Goal: Task Accomplishment & Management: Use online tool/utility

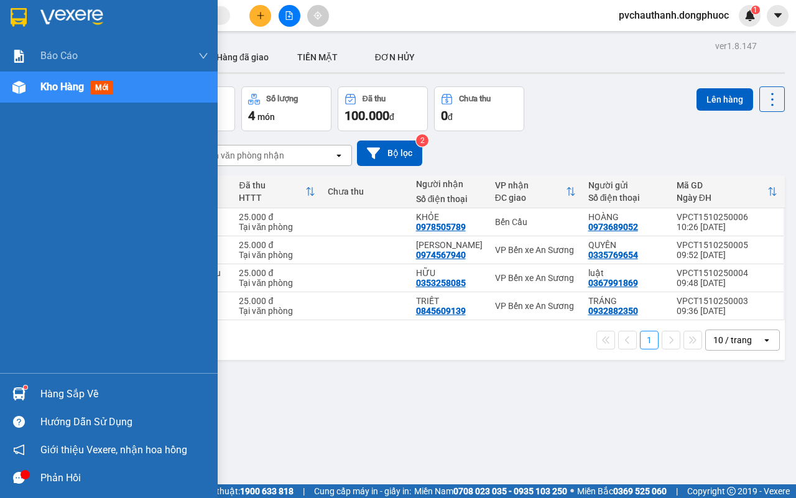
click at [50, 392] on div "Hàng sắp về" at bounding box center [124, 394] width 168 height 19
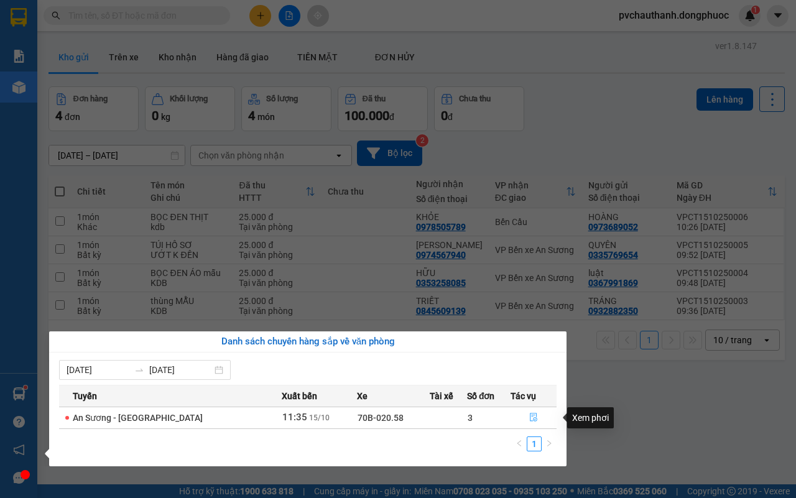
click at [530, 417] on icon "file-done" at bounding box center [533, 417] width 7 height 9
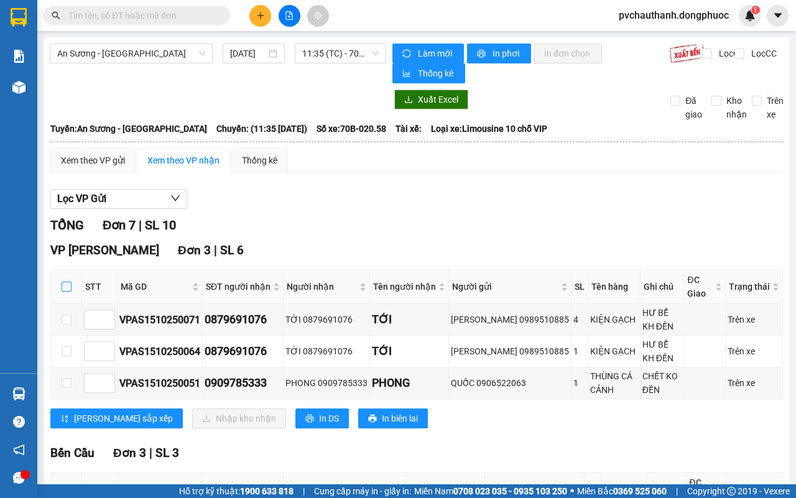
click at [63, 283] on input "checkbox" at bounding box center [67, 287] width 10 height 10
checkbox input "true"
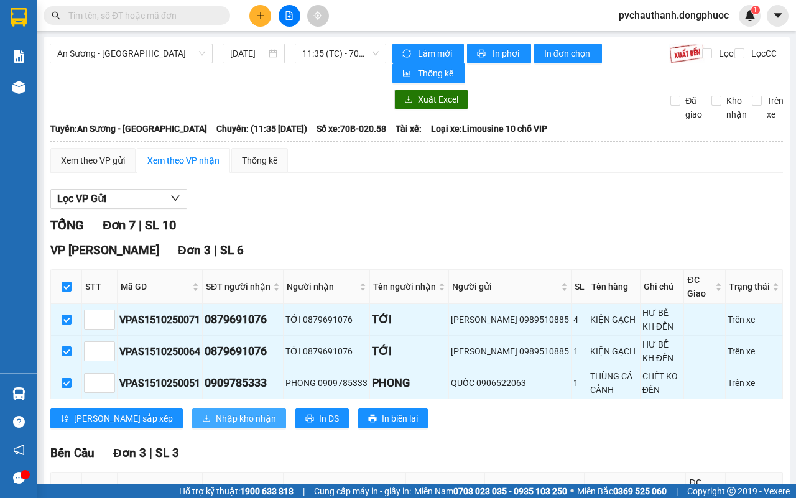
click at [202, 418] on icon "download" at bounding box center [206, 418] width 9 height 9
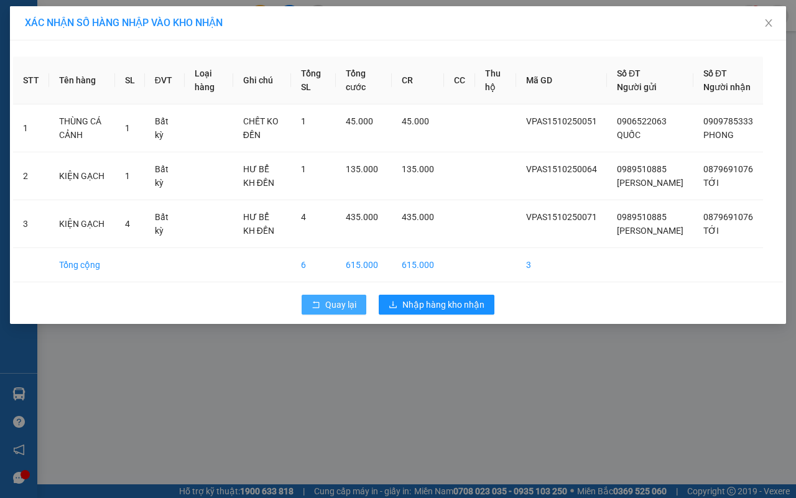
click at [323, 315] on button "Quay lại" at bounding box center [334, 305] width 65 height 20
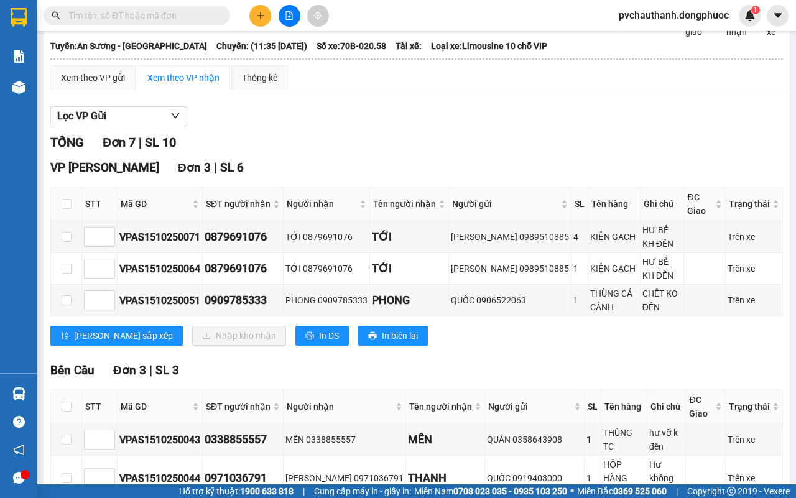
scroll to position [5, 0]
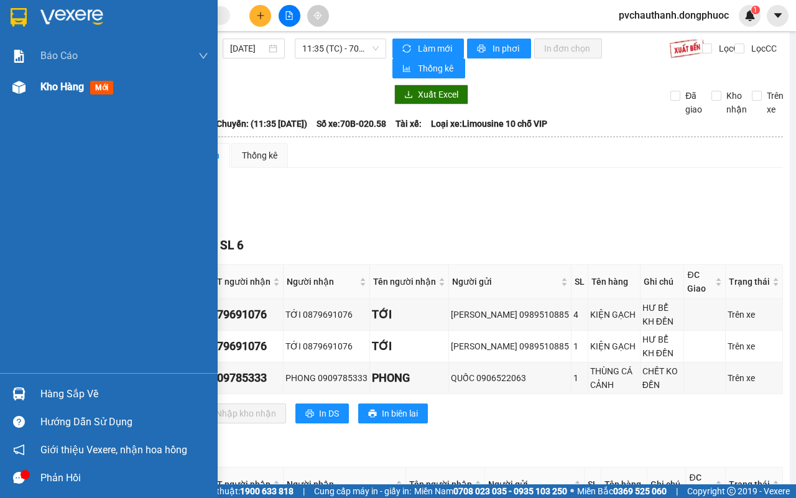
click at [67, 81] on span "Kho hàng" at bounding box center [62, 87] width 44 height 12
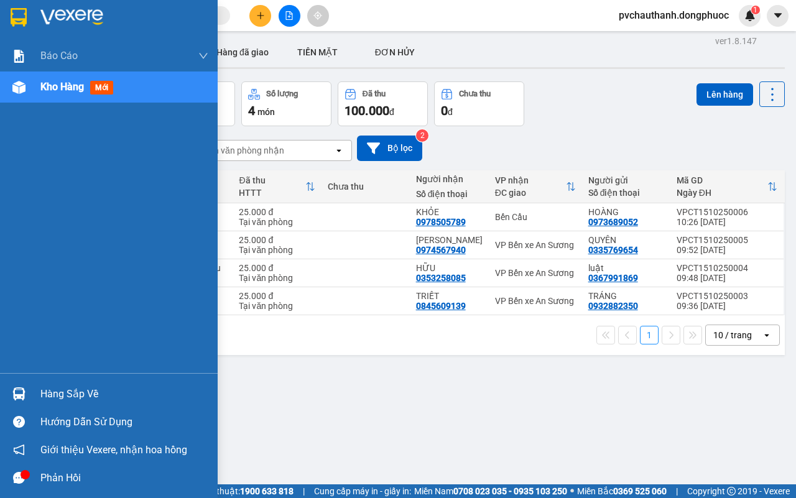
click at [64, 394] on div "Hàng sắp về" at bounding box center [124, 394] width 168 height 19
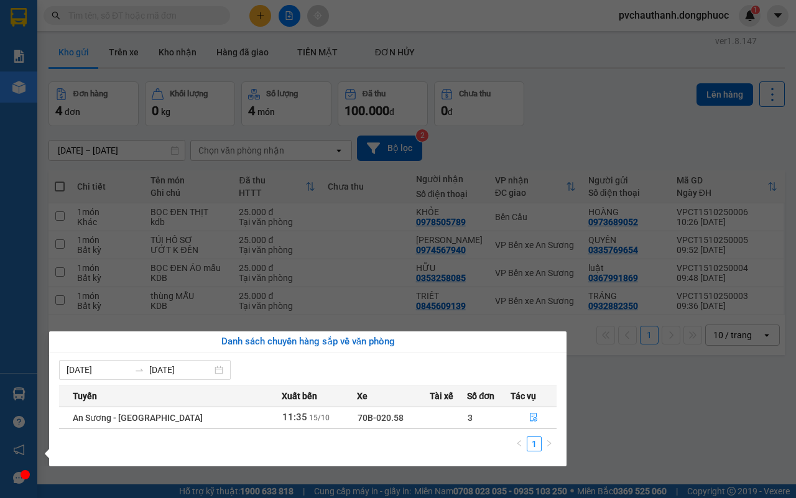
click at [613, 427] on section "Kết quả tìm kiếm ( 0 ) Bộ lọc No Data pvchauthanh.dongphuoc 1 Báo cáo Mẫu 1: Bá…" at bounding box center [398, 249] width 796 height 498
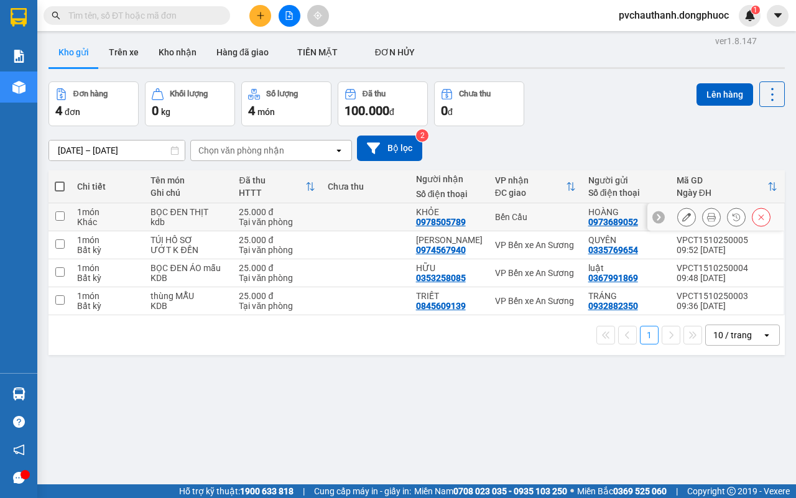
click at [203, 216] on div "BỌC ĐEN THỊT" at bounding box center [188, 212] width 76 height 10
checkbox input "true"
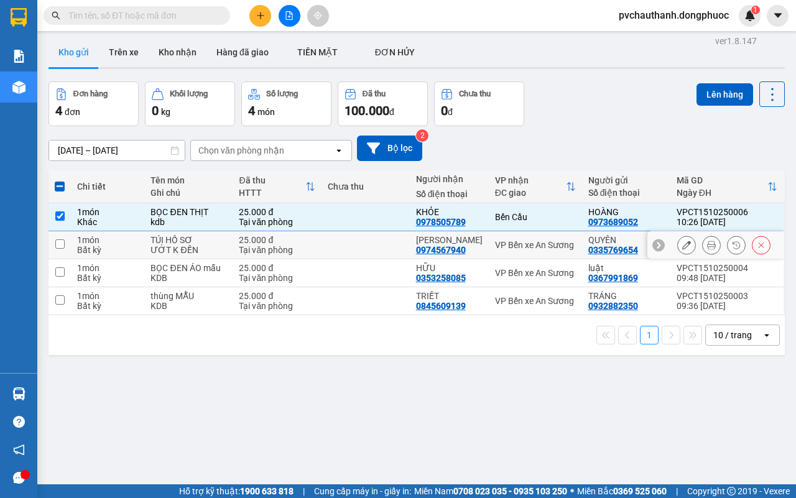
click at [203, 249] on div "ƯỚT K ĐỀN" at bounding box center [188, 250] width 76 height 10
checkbox input "true"
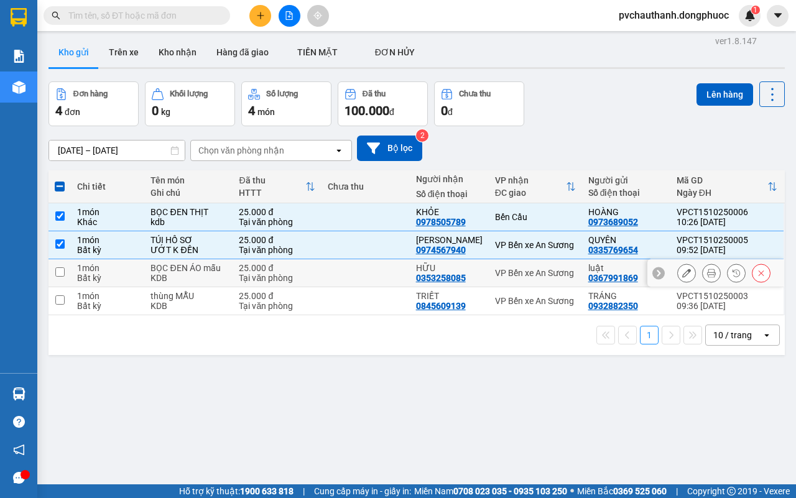
click at [210, 282] on div "KDB" at bounding box center [188, 278] width 76 height 10
checkbox input "true"
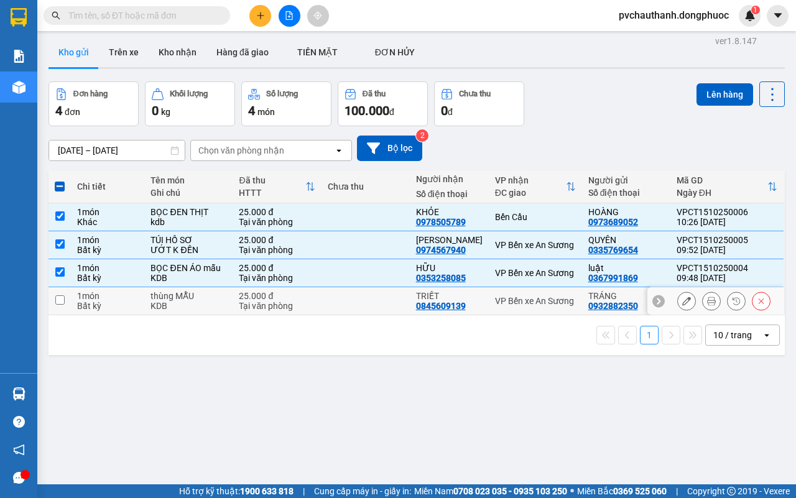
click at [211, 310] on div "KDB" at bounding box center [188, 306] width 76 height 10
checkbox input "true"
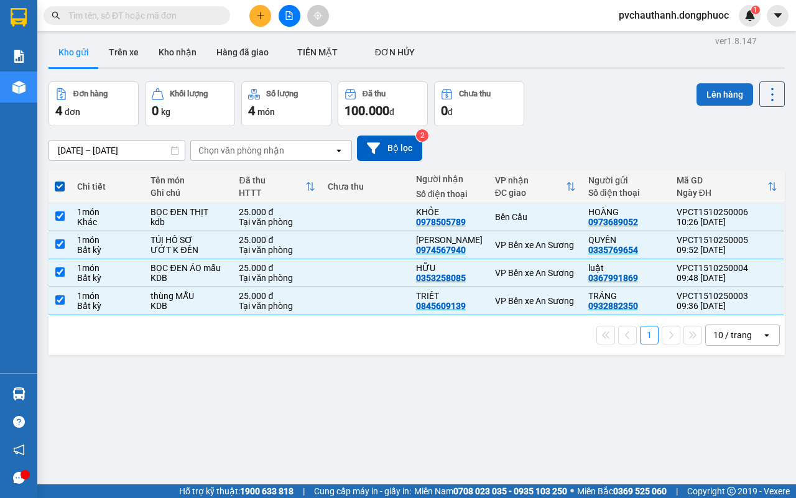
click at [709, 89] on button "Lên hàng" at bounding box center [724, 94] width 57 height 22
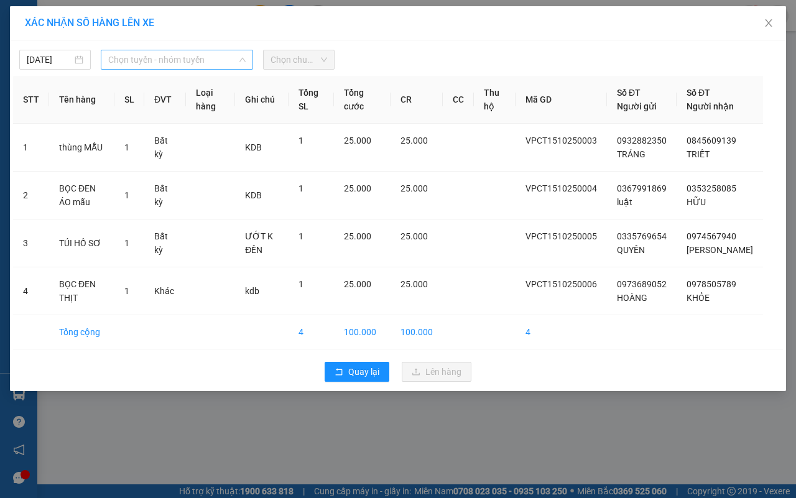
click at [134, 54] on span "Chọn tuyến - nhóm tuyến" at bounding box center [176, 59] width 137 height 19
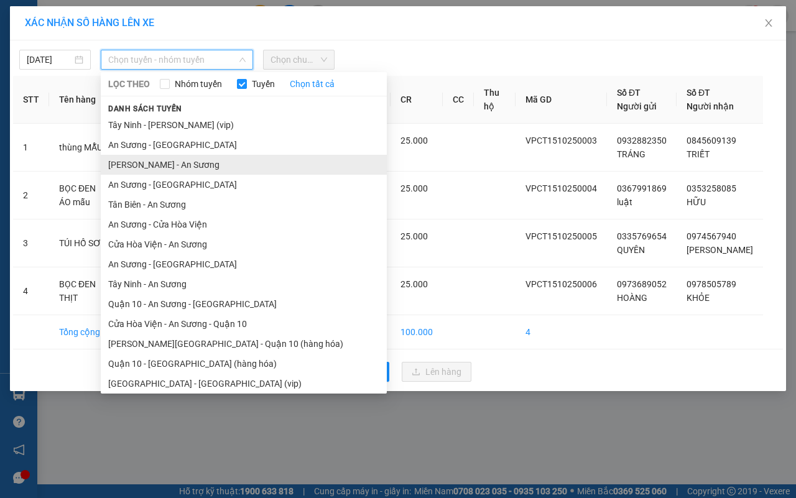
click at [164, 159] on li "[PERSON_NAME] - An Sương" at bounding box center [244, 165] width 286 height 20
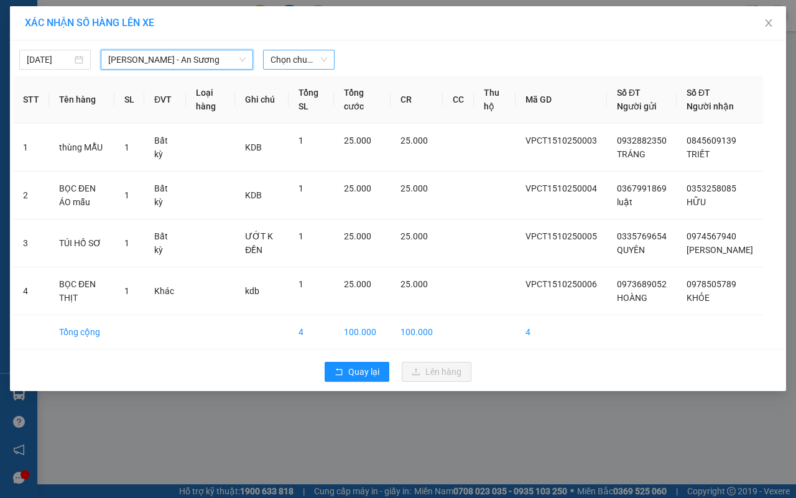
click at [310, 60] on span "Chọn chuyến" at bounding box center [298, 59] width 57 height 19
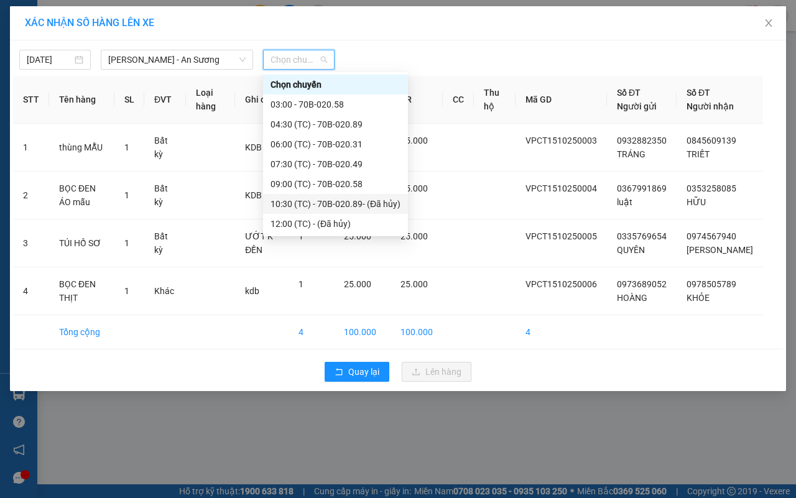
scroll to position [78, 0]
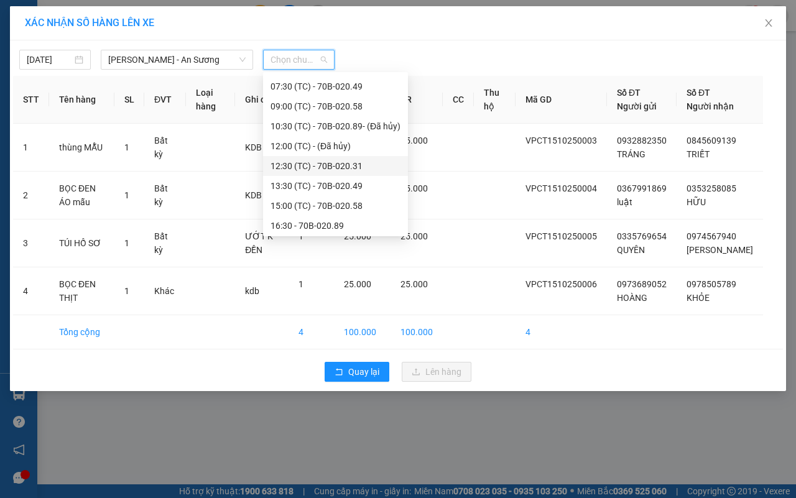
click at [336, 159] on div "12:30 (TC) - 70B-020.31" at bounding box center [335, 166] width 130 height 14
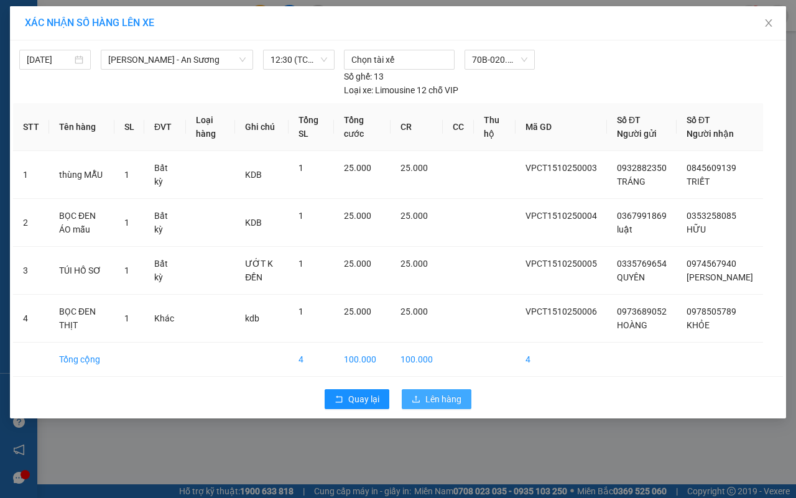
click at [433, 406] on span "Lên hàng" at bounding box center [443, 399] width 36 height 14
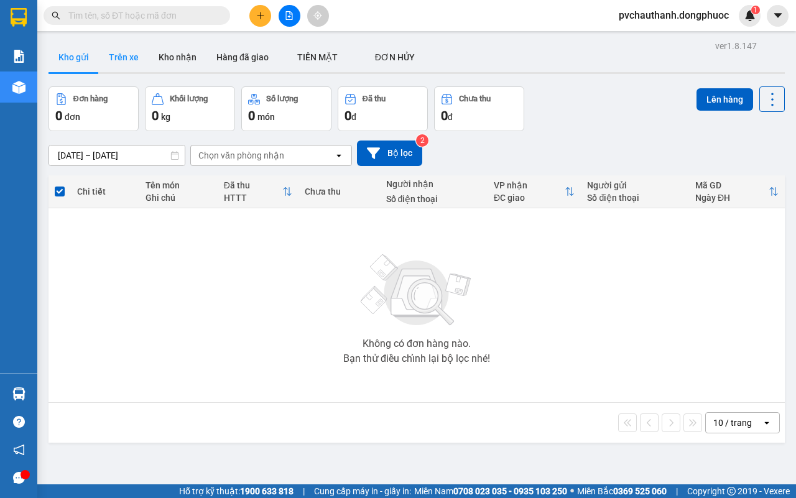
click at [122, 57] on button "Trên xe" at bounding box center [124, 57] width 50 height 30
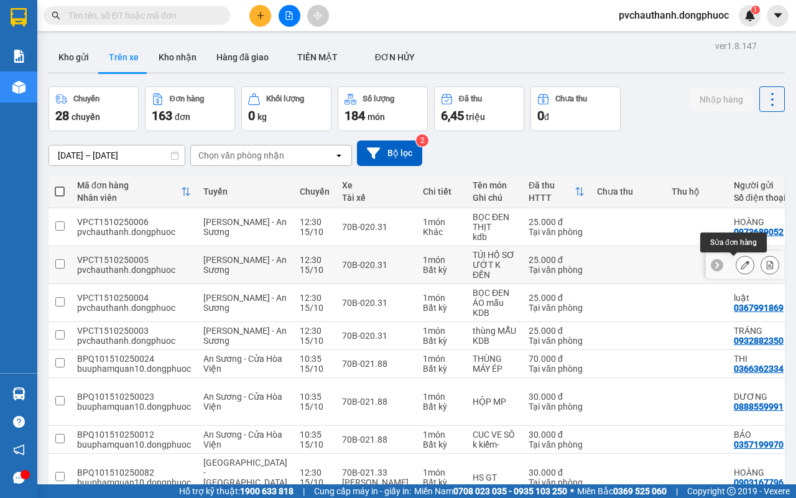
click at [741, 266] on icon at bounding box center [745, 265] width 9 height 9
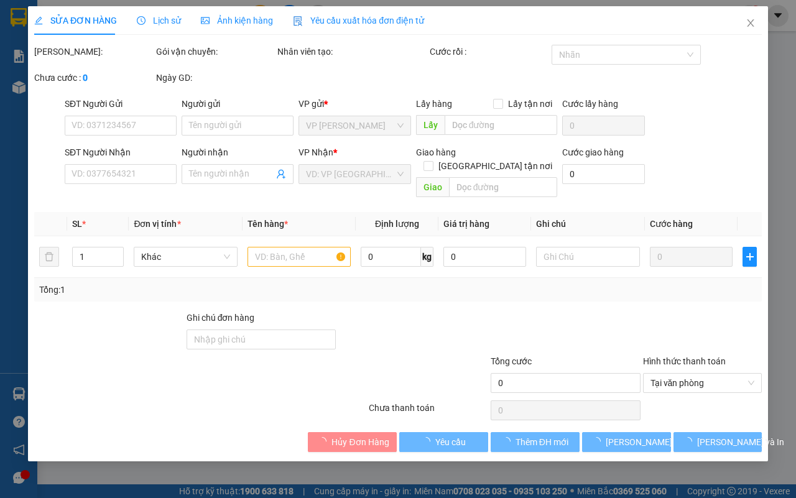
type input "0335769654"
type input "QUYÊN"
type input "0974567940"
type input "[PERSON_NAME]"
type input "25.000"
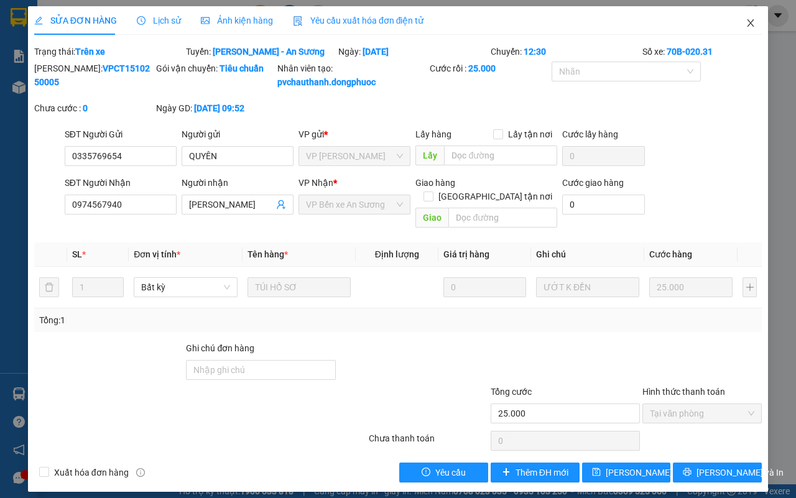
click at [746, 20] on icon "close" at bounding box center [751, 23] width 10 height 10
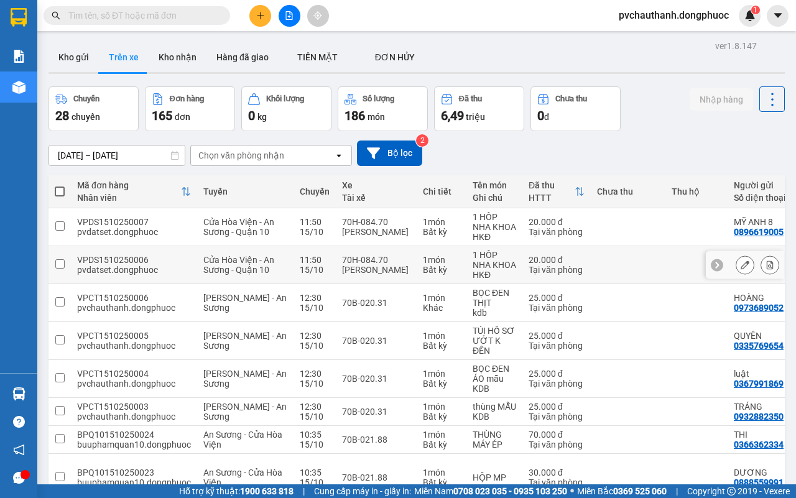
drag, startPoint x: 545, startPoint y: 300, endPoint x: 438, endPoint y: 358, distance: 121.0
click at [86, 63] on button "Kho gửi" at bounding box center [74, 57] width 50 height 30
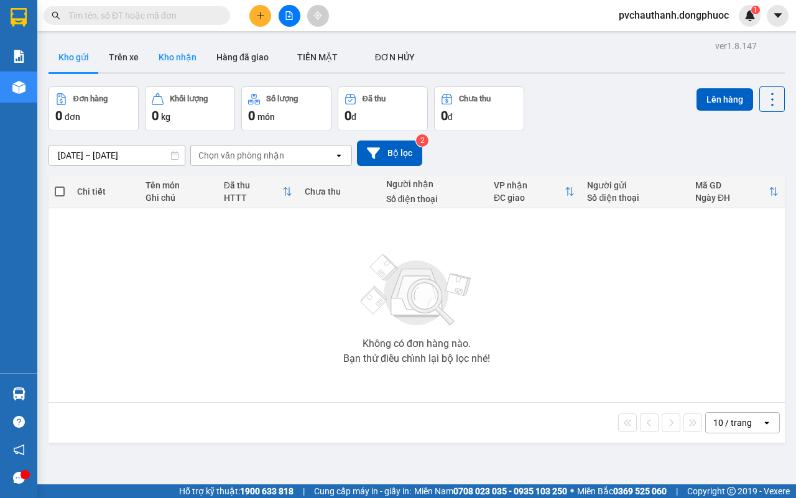
click at [183, 56] on button "Kho nhận" at bounding box center [178, 57] width 58 height 30
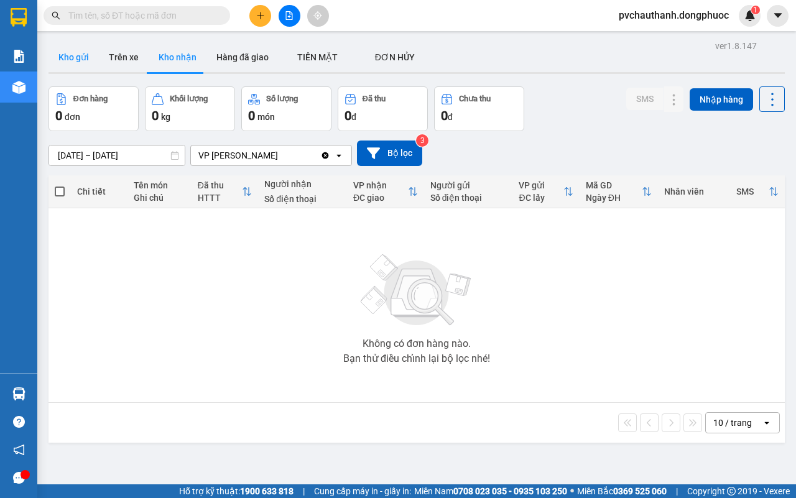
click at [76, 56] on button "Kho gửi" at bounding box center [74, 57] width 50 height 30
